Goal: Information Seeking & Learning: Learn about a topic

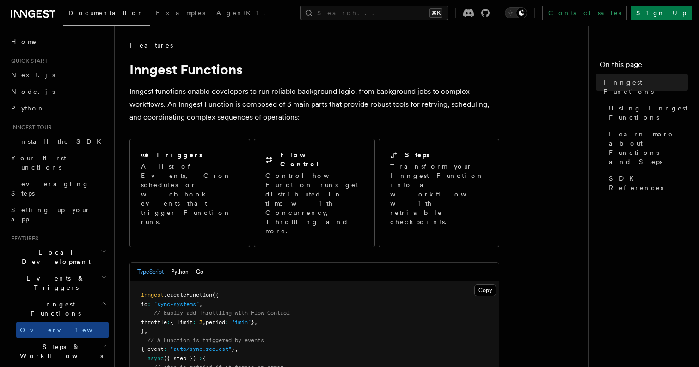
click at [17, 33] on link "Home" at bounding box center [57, 41] width 101 height 17
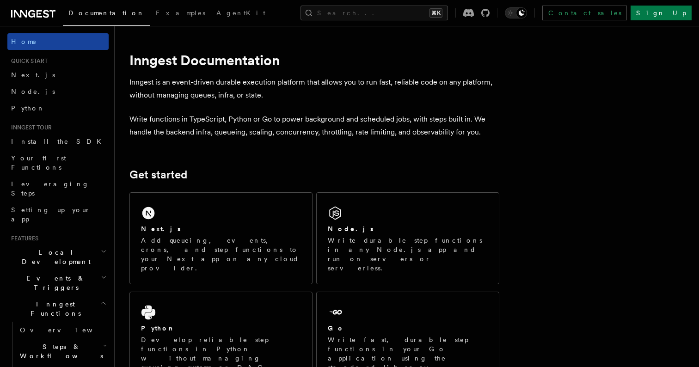
click at [17, 34] on link "Home" at bounding box center [57, 41] width 101 height 17
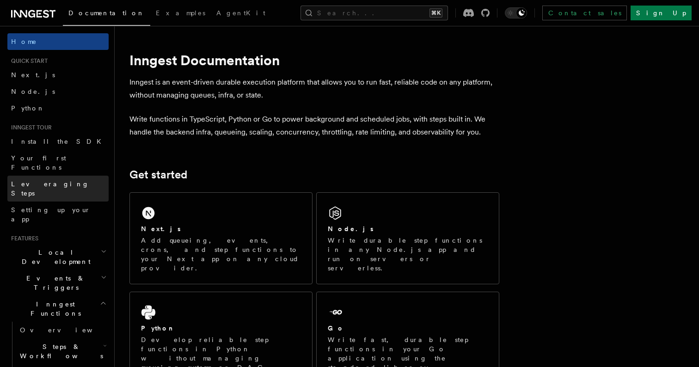
click at [57, 180] on span "Leveraging Steps" at bounding box center [50, 188] width 78 height 17
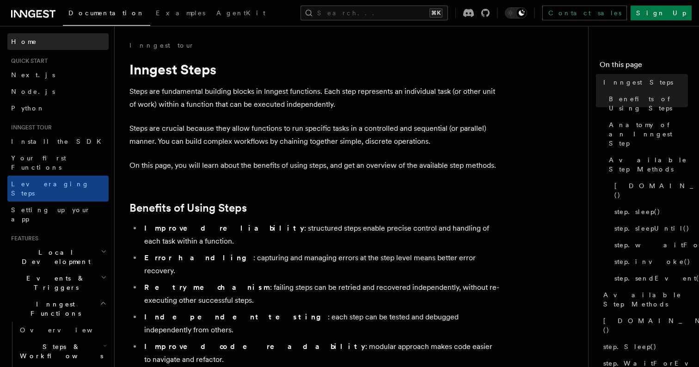
click at [29, 42] on link "Home" at bounding box center [57, 41] width 101 height 17
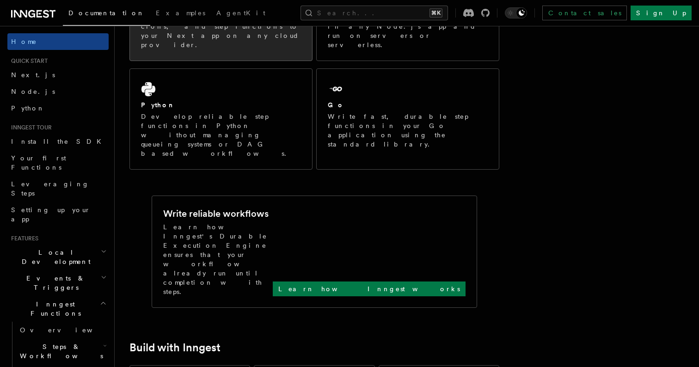
scroll to position [427, 0]
